Goal: Go to known website: Go to known website

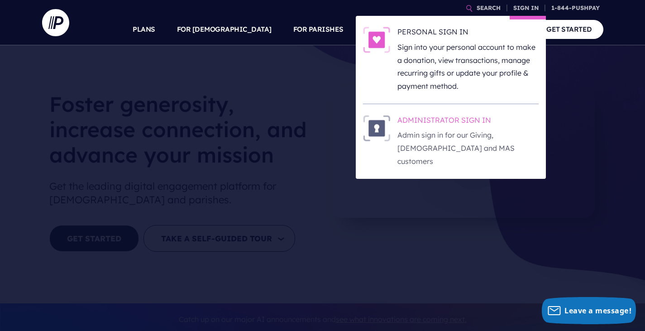
click at [457, 142] on p "Admin sign in for our Giving, [DEMOGRAPHIC_DATA] and MAS customers" at bounding box center [467, 147] width 141 height 39
click at [463, 119] on h6 "ADMINISTRATOR SIGN IN" at bounding box center [467, 122] width 141 height 14
